Goal: Task Accomplishment & Management: Manage account settings

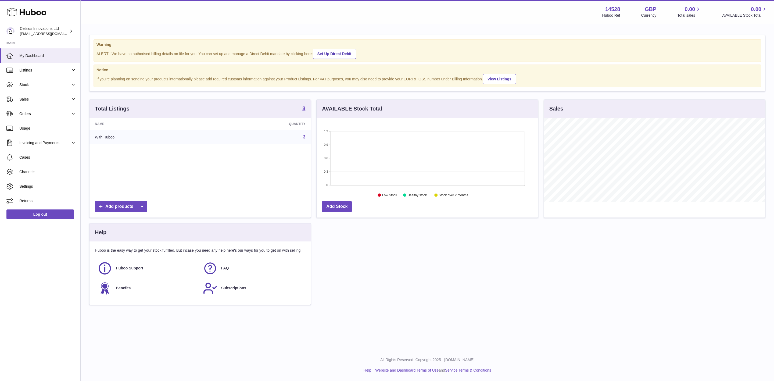
scroll to position [84, 221]
click at [48, 140] on span "Invoicing and Payments" at bounding box center [44, 142] width 51 height 5
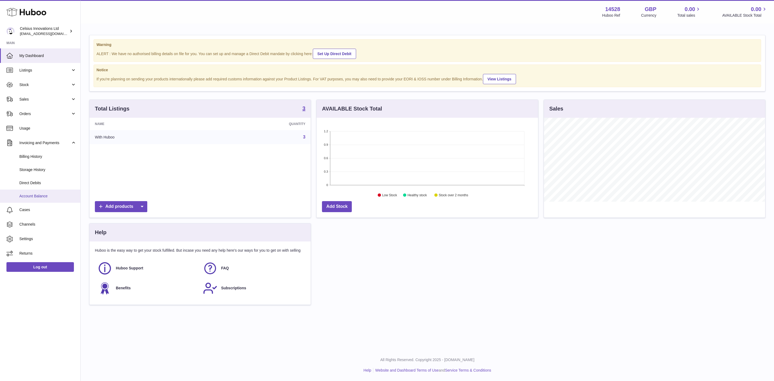
click at [54, 197] on span "Account Balance" at bounding box center [47, 196] width 57 height 5
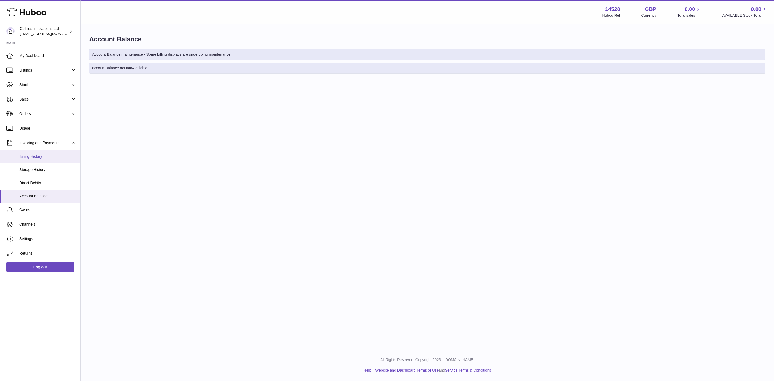
click at [44, 155] on span "Billing History" at bounding box center [47, 156] width 57 height 5
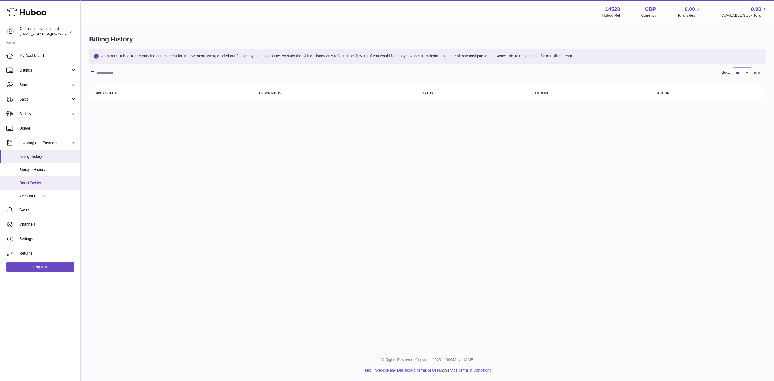
click at [49, 186] on link "Direct Debits" at bounding box center [40, 182] width 80 height 13
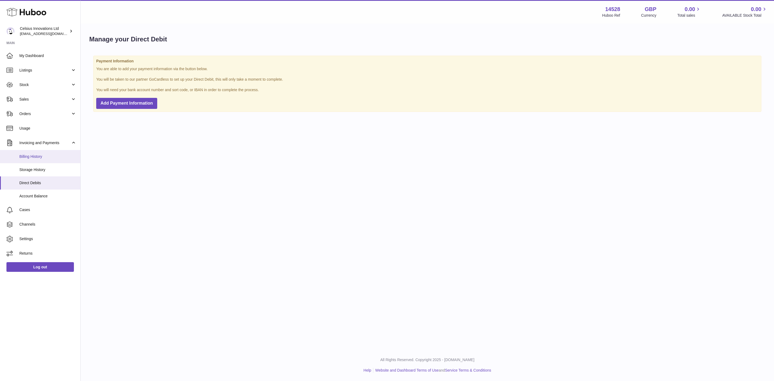
click at [44, 154] on link "Billing History" at bounding box center [40, 156] width 80 height 13
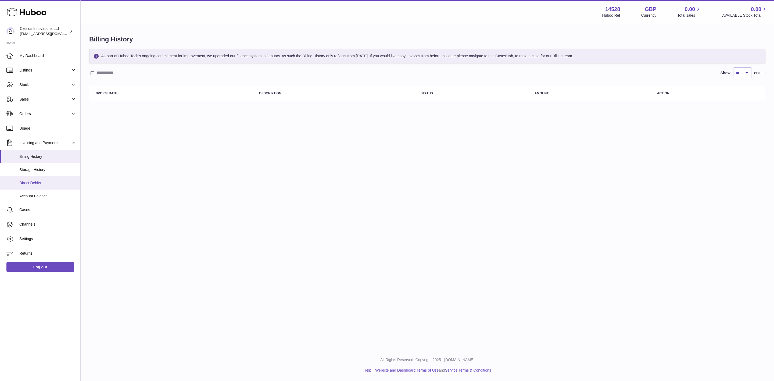
click at [44, 186] on link "Direct Debits" at bounding box center [40, 182] width 80 height 13
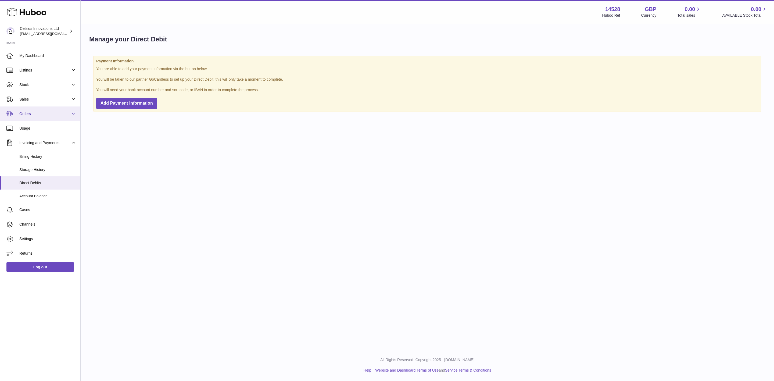
click at [42, 114] on span "Orders" at bounding box center [44, 113] width 51 height 5
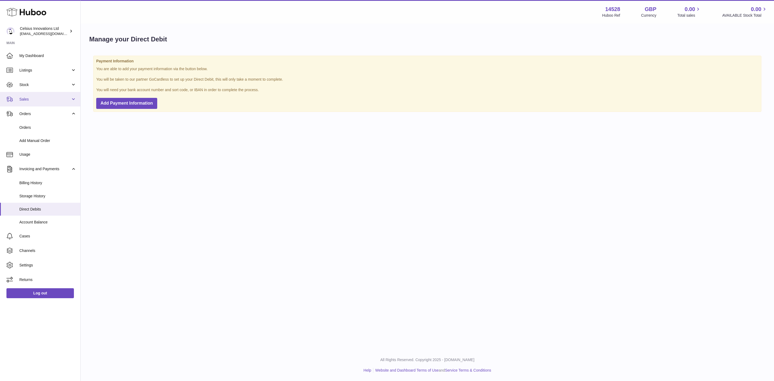
click at [33, 96] on link "Sales" at bounding box center [40, 99] width 80 height 15
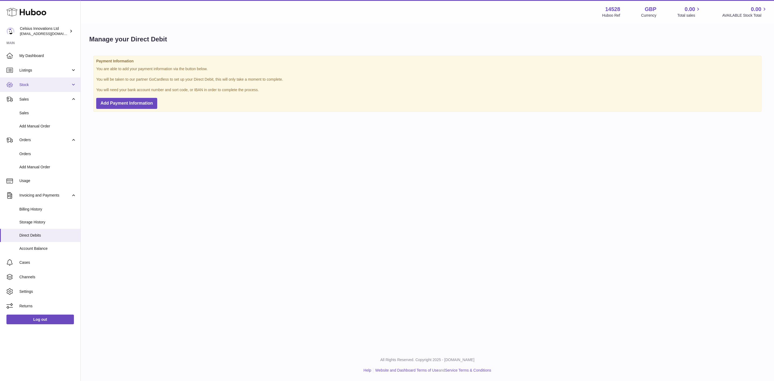
click at [36, 81] on link "Stock" at bounding box center [40, 84] width 80 height 15
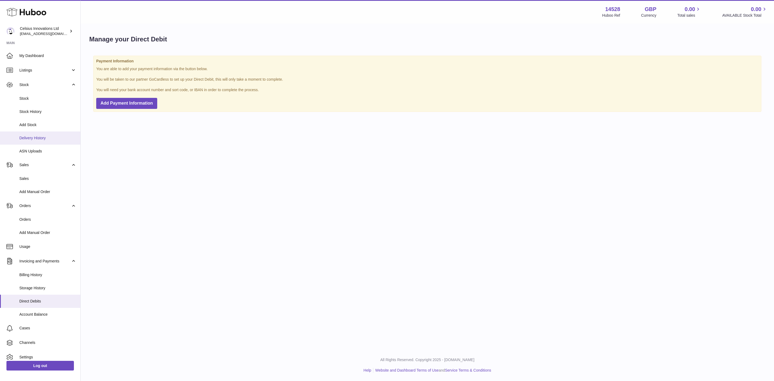
click at [40, 139] on span "Delivery History" at bounding box center [47, 137] width 57 height 5
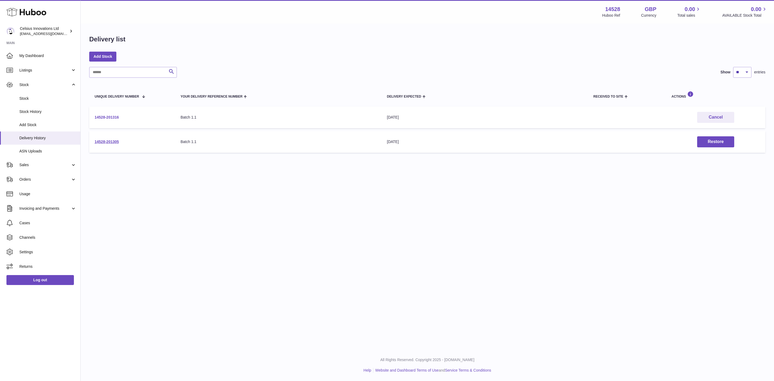
click at [111, 115] on link "14528-201316" at bounding box center [107, 117] width 24 height 4
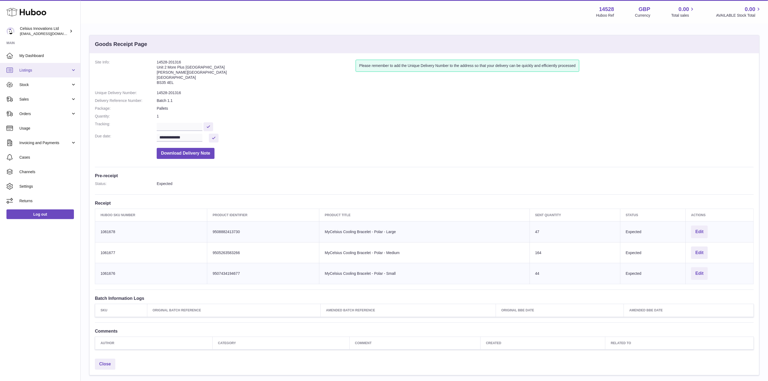
drag, startPoint x: 48, startPoint y: 69, endPoint x: 48, endPoint y: 77, distance: 8.1
click at [49, 68] on span "Listings" at bounding box center [44, 70] width 51 height 5
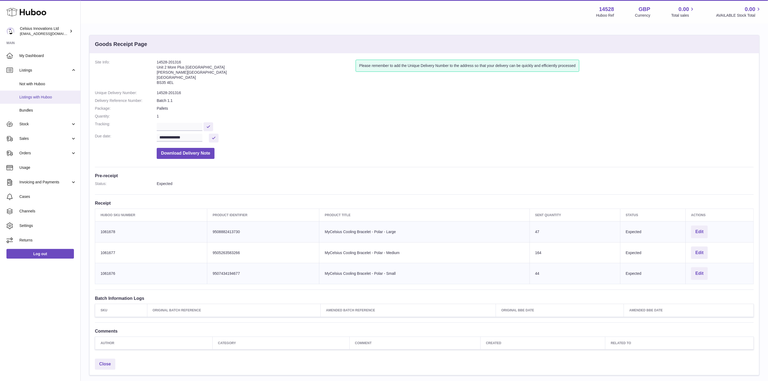
click at [54, 99] on span "Listings with Huboo" at bounding box center [47, 97] width 57 height 5
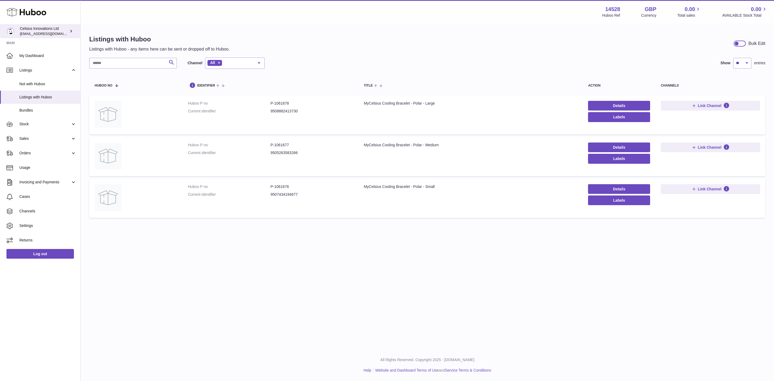
click at [49, 30] on div "Celsius Innovations Ltd [EMAIL_ADDRESS][DOMAIN_NAME]" at bounding box center [44, 31] width 48 height 10
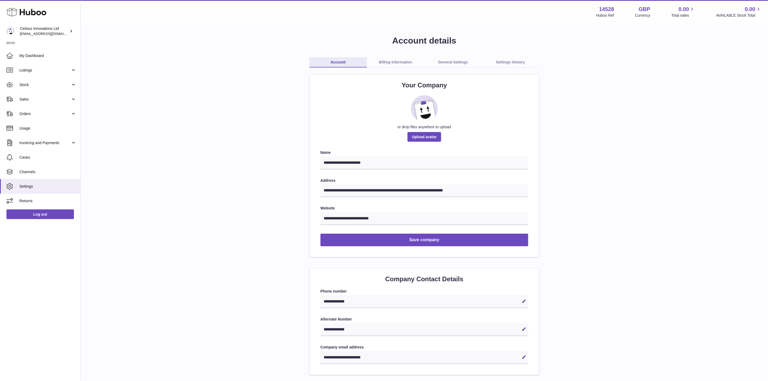
click at [396, 59] on link "Billing Information" at bounding box center [396, 62] width 58 height 10
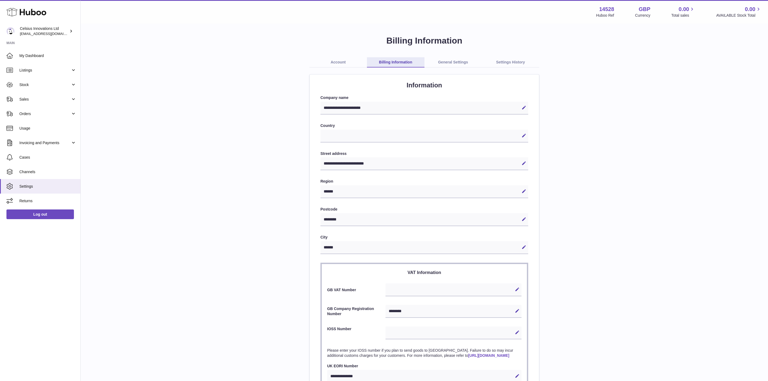
select select
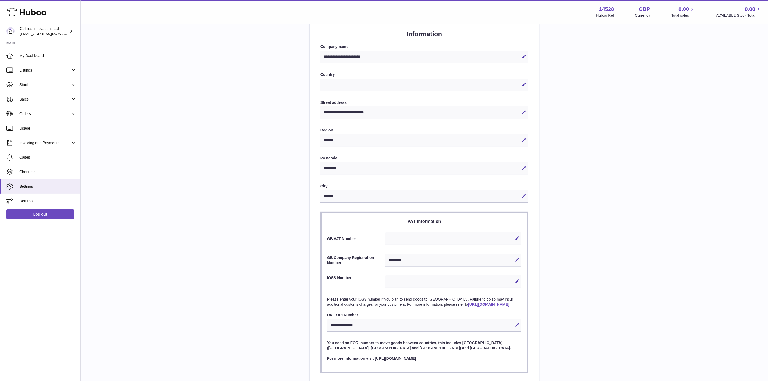
scroll to position [101, 0]
